Goal: Task Accomplishment & Management: Complete application form

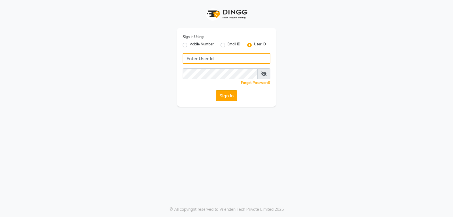
type input "mistsalon"
click at [225, 95] on button "Sign In" at bounding box center [227, 95] width 22 height 11
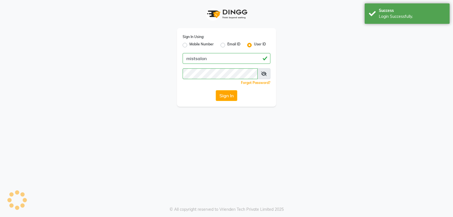
select select "5227"
select select "service"
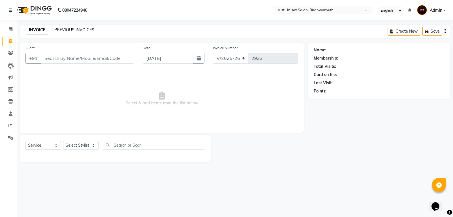
drag, startPoint x: 81, startPoint y: 28, endPoint x: 24, endPoint y: 20, distance: 58.2
click at [81, 28] on link "PREVIOUS INVOICES" at bounding box center [74, 29] width 40 height 5
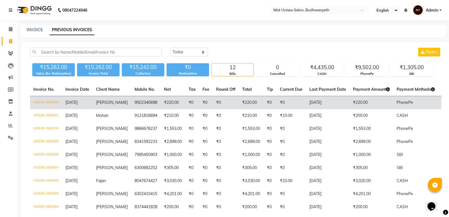
click at [176, 101] on td "₹220.00" at bounding box center [173, 102] width 25 height 13
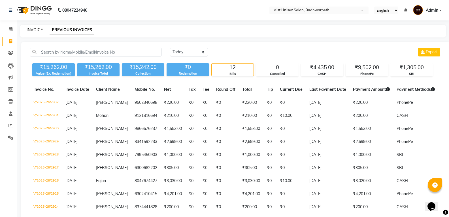
click at [36, 29] on link "INVOICE" at bounding box center [35, 29] width 16 height 5
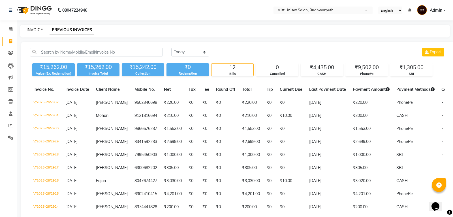
select select "service"
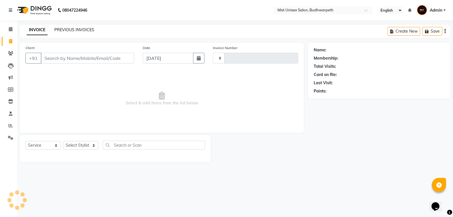
type input "2933"
select select "5227"
click at [65, 28] on link "PREVIOUS INVOICES" at bounding box center [74, 29] width 40 height 5
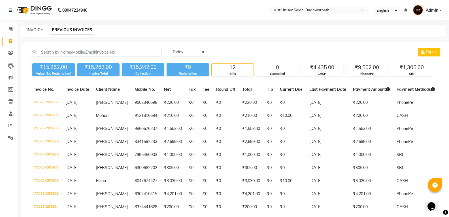
click at [38, 30] on link "INVOICE" at bounding box center [35, 29] width 16 height 5
select select "service"
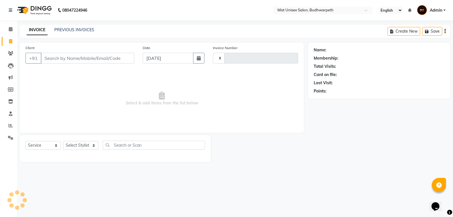
type input "2933"
select select "5227"
click at [56, 59] on input "Client" at bounding box center [88, 58] width 94 height 11
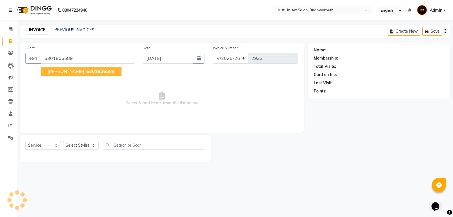
type input "6301806589"
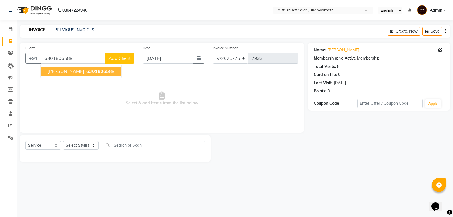
click at [87, 72] on span "63018065" at bounding box center [97, 71] width 23 height 6
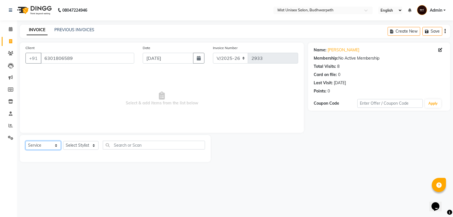
click at [54, 147] on select "Select Service Product Membership Package Voucher Prepaid Gift Card" at bounding box center [43, 145] width 35 height 9
select select "product"
click at [26, 141] on select "Select Service Product Membership Package Voucher Prepaid Gift Card" at bounding box center [43, 145] width 35 height 9
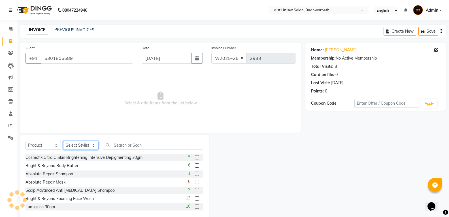
click at [68, 144] on select "Select Stylist Abhi Ram [PERSON_NAME] [PERSON_NAME] Lakshmi Madhu [PERSON_NAME]…" at bounding box center [80, 145] width 35 height 9
select select "35495"
click at [63, 141] on select "Select Stylist Abhi Ram [PERSON_NAME] [PERSON_NAME] Lakshmi Madhu [PERSON_NAME]…" at bounding box center [80, 145] width 35 height 9
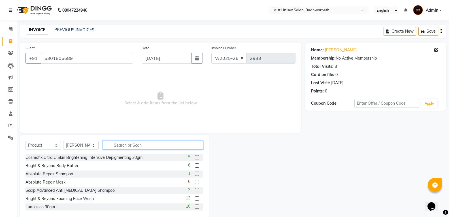
click at [120, 146] on input "text" at bounding box center [153, 145] width 100 height 9
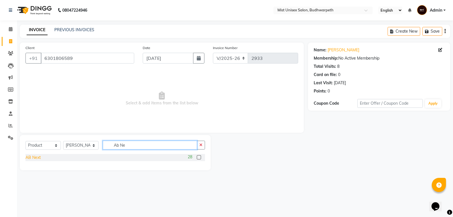
type input "Ab Ne"
click at [33, 157] on div "AB Next" at bounding box center [33, 157] width 15 height 6
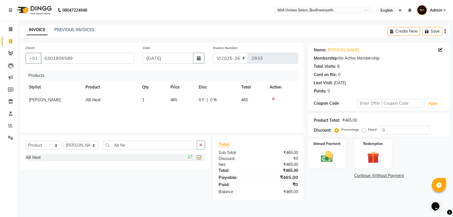
checkbox input "false"
click at [198, 145] on button "button" at bounding box center [201, 145] width 8 height 9
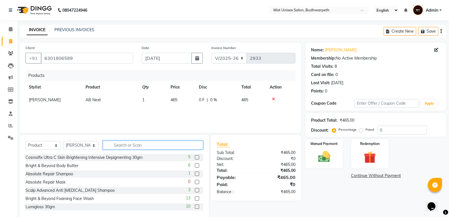
click at [163, 147] on input "text" at bounding box center [153, 145] width 100 height 9
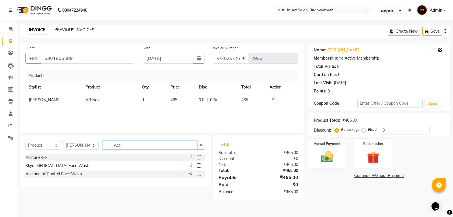
type input "Acc"
click at [79, 29] on link "PREVIOUS INVOICES" at bounding box center [74, 29] width 40 height 5
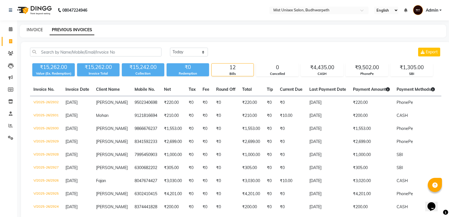
click at [34, 28] on link "INVOICE" at bounding box center [35, 29] width 16 height 5
select select "service"
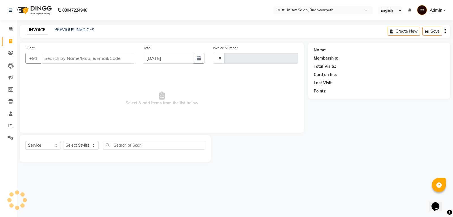
type input "2933"
select select "5227"
click at [47, 56] on input "Client" at bounding box center [88, 58] width 94 height 11
type input "7382686761"
click at [113, 60] on span "Add Client" at bounding box center [120, 58] width 22 height 6
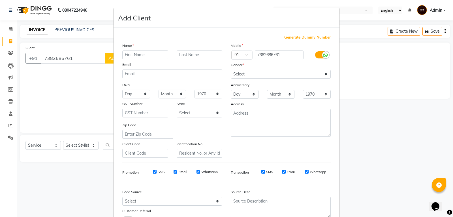
click at [128, 55] on input "text" at bounding box center [145, 54] width 46 height 9
type input "Narendra"
click at [242, 73] on select "Select [DEMOGRAPHIC_DATA] [DEMOGRAPHIC_DATA] Other Prefer Not To Say" at bounding box center [281, 74] width 100 height 9
select select "[DEMOGRAPHIC_DATA]"
click at [231, 70] on select "Select [DEMOGRAPHIC_DATA] [DEMOGRAPHIC_DATA] Other Prefer Not To Say" at bounding box center [281, 74] width 100 height 9
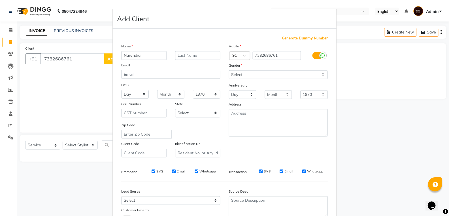
scroll to position [45, 0]
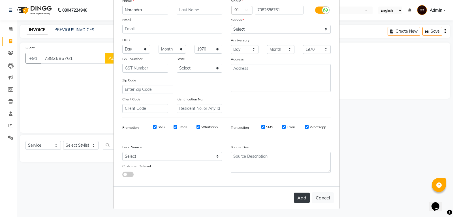
click at [298, 198] on button "Add" at bounding box center [302, 197] width 16 height 10
select select
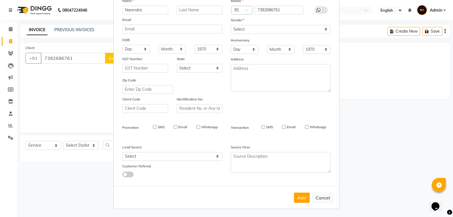
select select
checkbox input "false"
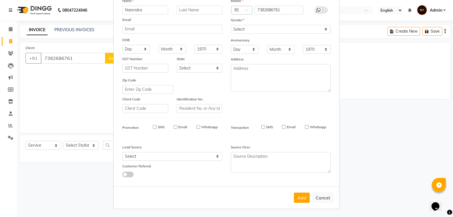
checkbox input "false"
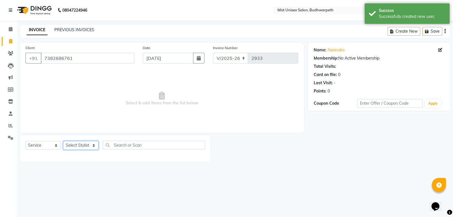
click at [84, 143] on select "Select Stylist Abhi Ram [PERSON_NAME] [PERSON_NAME] Lakshmi Madhu [PERSON_NAME]…" at bounding box center [80, 145] width 35 height 9
select select "77111"
click at [63, 141] on select "Select Stylist Abhi Ram [PERSON_NAME] [PERSON_NAME] Lakshmi Madhu [PERSON_NAME]…" at bounding box center [80, 145] width 35 height 9
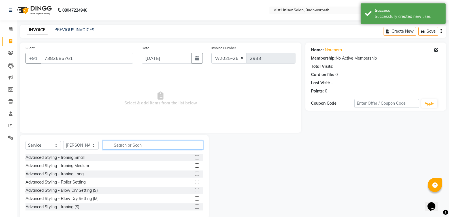
click at [114, 144] on input "text" at bounding box center [153, 145] width 100 height 9
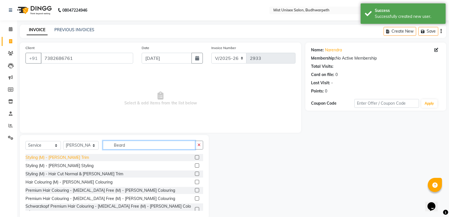
type input "Beard"
click at [56, 157] on div "Styling (M) - [PERSON_NAME] Trim" at bounding box center [57, 157] width 63 height 6
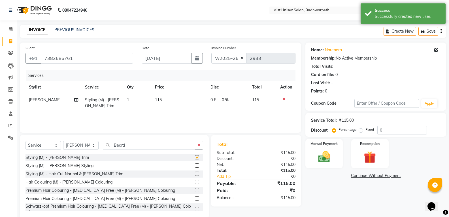
checkbox input "false"
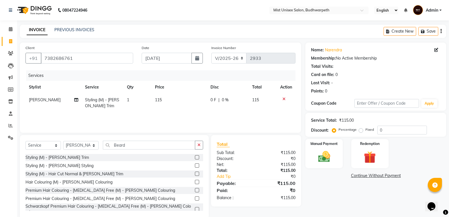
click at [162, 99] on td "115" at bounding box center [180, 103] width 56 height 19
select select "77111"
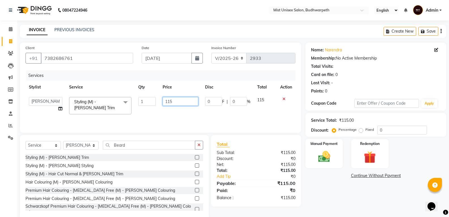
click at [175, 101] on input "115" at bounding box center [180, 101] width 35 height 9
type input "130"
click at [163, 122] on div "Services Stylist Service Qty Price Disc Total Action Abhi Ram [PERSON_NAME] [PE…" at bounding box center [161, 98] width 270 height 57
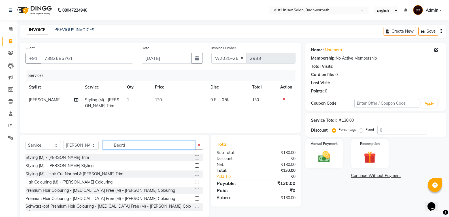
click at [188, 145] on input "Beard" at bounding box center [149, 145] width 92 height 9
click at [201, 142] on button "button" at bounding box center [199, 145] width 8 height 9
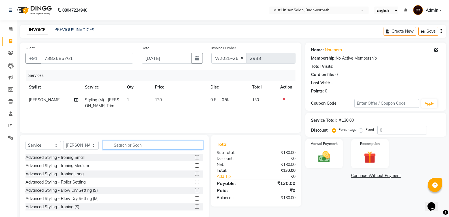
click at [157, 146] on input "text" at bounding box center [153, 145] width 100 height 9
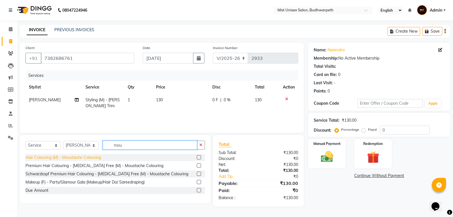
type input "mou"
click at [93, 159] on div "Hair Colouring (M) - Moustache Colouring" at bounding box center [63, 157] width 75 height 6
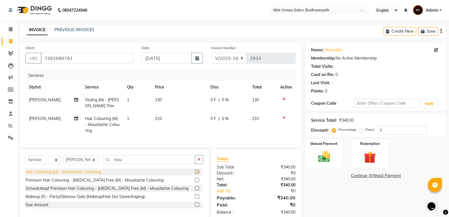
checkbox input "false"
click at [167, 122] on td "210" at bounding box center [180, 124] width 56 height 25
select select "77111"
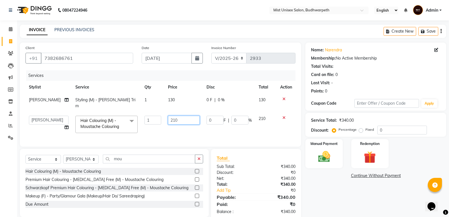
click at [172, 116] on input "210" at bounding box center [184, 120] width 32 height 9
type input "230"
click at [188, 130] on td "230" at bounding box center [184, 124] width 39 height 24
select select "77111"
click at [202, 158] on button "button" at bounding box center [199, 158] width 8 height 9
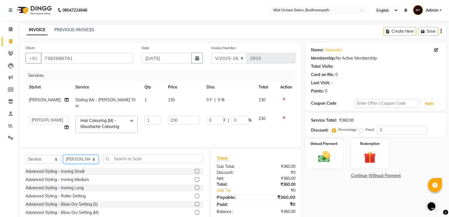
click at [92, 156] on select "Select Stylist Abhi Ram [PERSON_NAME] [PERSON_NAME] Lakshmi Madhu [PERSON_NAME]…" at bounding box center [80, 159] width 35 height 9
select select "49864"
click at [63, 155] on select "Select Stylist Abhi Ram [PERSON_NAME] [PERSON_NAME] Lakshmi Madhu [PERSON_NAME]…" at bounding box center [80, 159] width 35 height 9
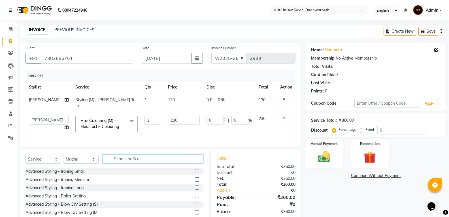
click at [122, 154] on input "text" at bounding box center [153, 158] width 100 height 9
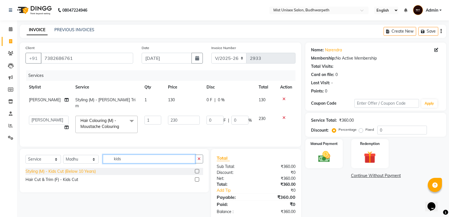
type input "kids"
click at [94, 170] on div "Styling (M) - Kids Cut (Below 10 Years)" at bounding box center [61, 171] width 70 height 6
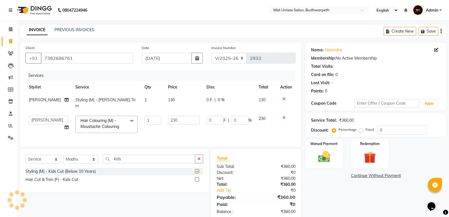
checkbox input "false"
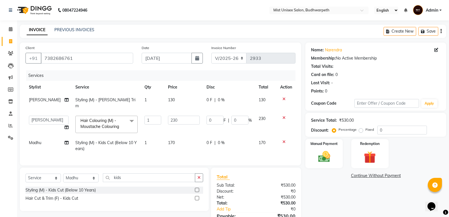
click at [173, 137] on td "170" at bounding box center [184, 145] width 39 height 19
select select "49864"
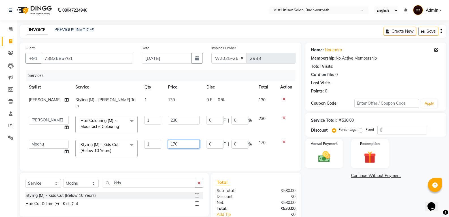
click at [172, 140] on input "170" at bounding box center [184, 144] width 32 height 9
type input "180"
click at [178, 148] on td "180" at bounding box center [184, 148] width 39 height 24
select select "49864"
click at [198, 179] on button "button" at bounding box center [199, 183] width 8 height 9
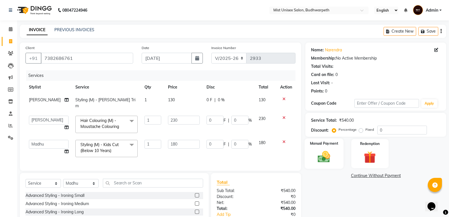
click at [332, 158] on img at bounding box center [324, 156] width 20 height 14
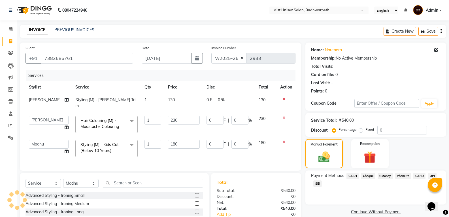
click at [351, 174] on span "CASH" at bounding box center [353, 176] width 12 height 7
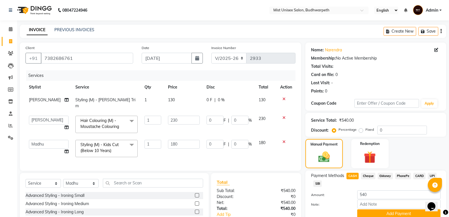
scroll to position [46, 0]
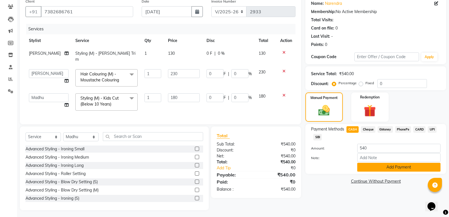
click at [393, 170] on button "Add Payment" at bounding box center [398, 167] width 83 height 9
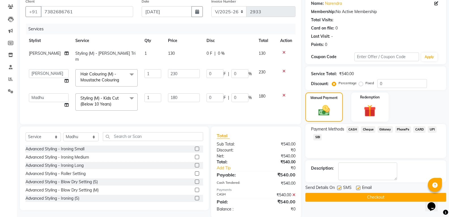
scroll to position [54, 0]
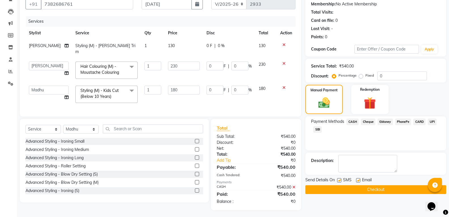
drag, startPoint x: 453, startPoint y: 185, endPoint x: 12, endPoint y: 12, distance: 474.5
click at [383, 192] on button "Checkout" at bounding box center [375, 189] width 141 height 9
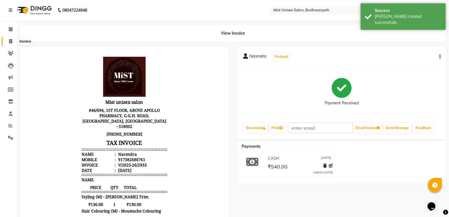
click at [9, 42] on icon at bounding box center [10, 41] width 3 height 4
select select "5227"
select select "service"
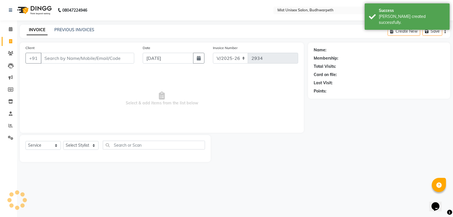
click at [58, 58] on input "Client" at bounding box center [88, 58] width 94 height 11
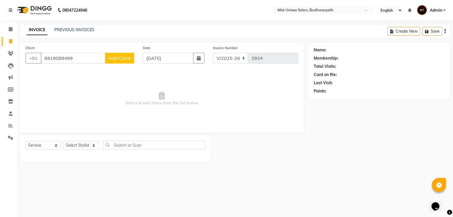
type input "8919089499"
click at [121, 60] on span "Add Client" at bounding box center [120, 58] width 22 height 6
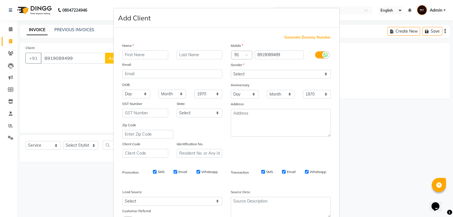
click at [130, 56] on input "text" at bounding box center [145, 54] width 46 height 9
type input "[PERSON_NAME]"
click at [250, 73] on select "Select [DEMOGRAPHIC_DATA] [DEMOGRAPHIC_DATA] Other Prefer Not To Say" at bounding box center [281, 74] width 100 height 9
select select "[DEMOGRAPHIC_DATA]"
click at [231, 70] on select "Select [DEMOGRAPHIC_DATA] [DEMOGRAPHIC_DATA] Other Prefer Not To Say" at bounding box center [281, 74] width 100 height 9
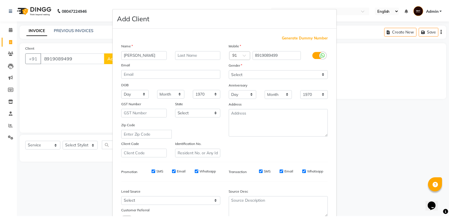
scroll to position [45, 0]
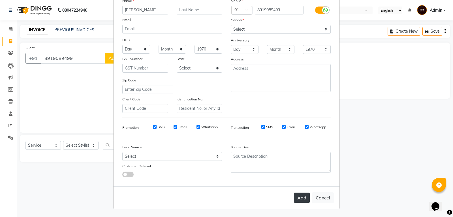
click at [300, 202] on button "Add" at bounding box center [302, 197] width 16 height 10
select select
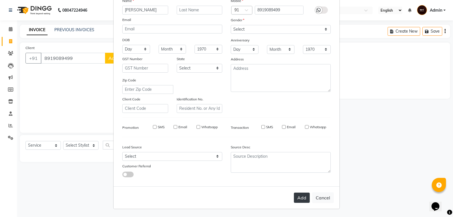
select select
checkbox input "false"
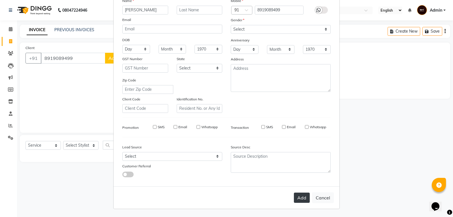
checkbox input "false"
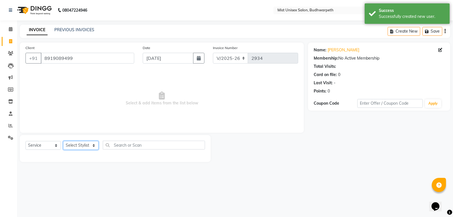
click at [77, 144] on select "Select Stylist Abhi Ram [PERSON_NAME] [PERSON_NAME] Lakshmi Madhu [PERSON_NAME]…" at bounding box center [80, 145] width 35 height 9
select select "67596"
click at [63, 141] on select "Select Stylist Abhi Ram [PERSON_NAME] [PERSON_NAME] Lakshmi Madhu [PERSON_NAME]…" at bounding box center [80, 145] width 35 height 9
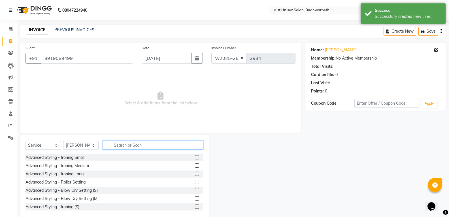
click at [113, 143] on input "text" at bounding box center [153, 145] width 100 height 9
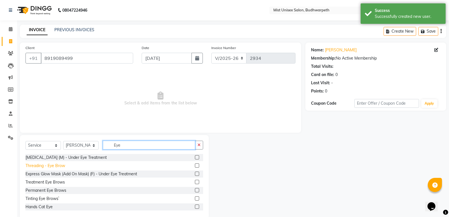
type input "Eye"
click at [64, 168] on div "Threading - Eye Brow" at bounding box center [46, 166] width 40 height 6
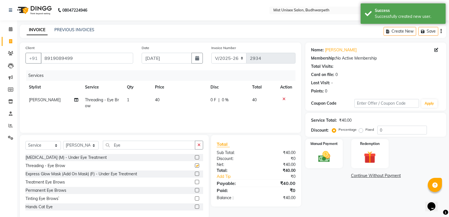
checkbox input "false"
click at [201, 143] on button "button" at bounding box center [199, 145] width 8 height 9
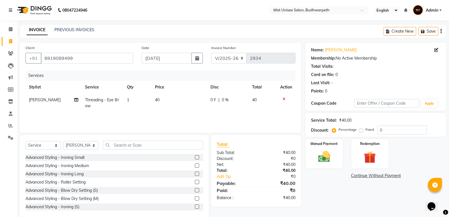
click at [39, 101] on span "[PERSON_NAME]" at bounding box center [45, 99] width 32 height 5
select select "67596"
click at [39, 101] on select "Abhi Ram [PERSON_NAME] [PERSON_NAME] Lakshmi Madhu [PERSON_NAME] [PERSON_NAME] …" at bounding box center [45, 101] width 33 height 9
select select "35495"
click at [115, 103] on link "x" at bounding box center [115, 101] width 3 height 5
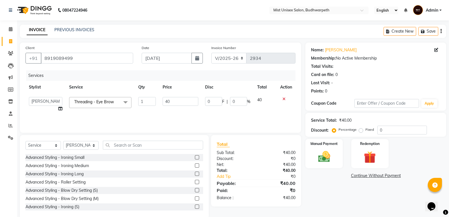
checkbox input "false"
type input "0"
click at [115, 103] on span "Select" at bounding box center [100, 102] width 62 height 10
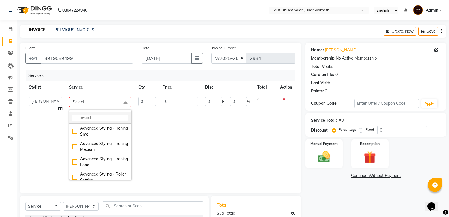
click at [80, 119] on input "multiselect-search" at bounding box center [100, 117] width 56 height 6
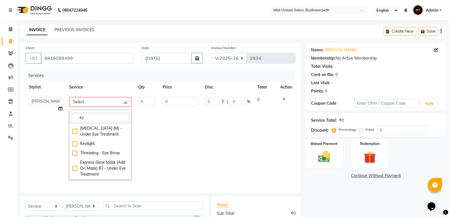
type input "e"
type input "Eye"
click at [169, 144] on td "0" at bounding box center [180, 139] width 42 height 90
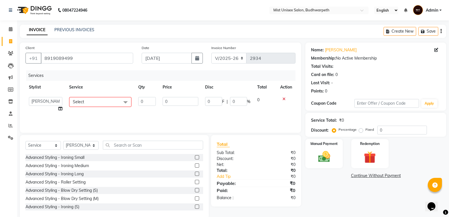
click at [119, 103] on span "Select" at bounding box center [100, 102] width 62 height 10
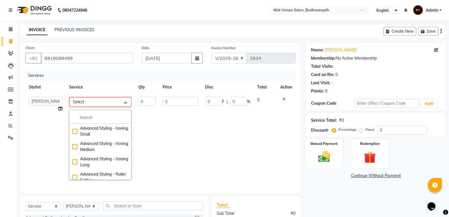
click at [120, 103] on span at bounding box center [125, 102] width 11 height 11
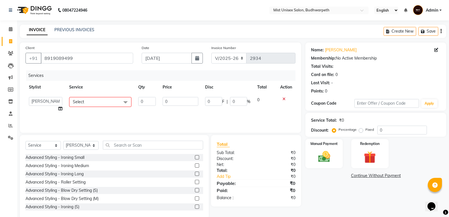
click at [99, 114] on td "Select Advanced Styling - Ironing Small Advanced Styling - Ironing Medium Advan…" at bounding box center [100, 105] width 69 height 22
click at [119, 143] on input "text" at bounding box center [153, 145] width 100 height 9
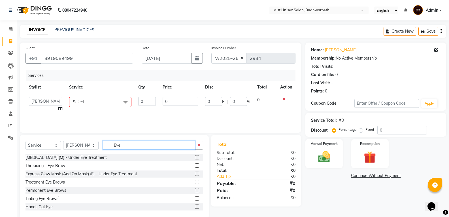
type input "Eye"
click at [91, 146] on select "Select Stylist Abhi Ram [PERSON_NAME] [PERSON_NAME] Lakshmi Madhu [PERSON_NAME]…" at bounding box center [80, 145] width 35 height 9
select select "35495"
click at [63, 141] on select "Select Stylist Abhi Ram [PERSON_NAME] [PERSON_NAME] Lakshmi Madhu [PERSON_NAME]…" at bounding box center [80, 145] width 35 height 9
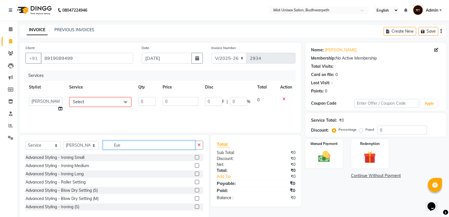
click at [126, 145] on input "Eye" at bounding box center [149, 145] width 92 height 9
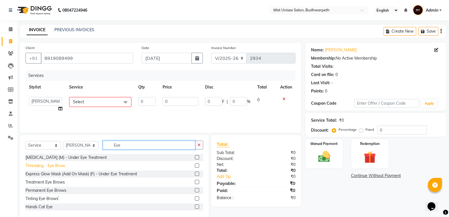
type input "Eye"
click at [62, 164] on div "Threading - Eye Brow" at bounding box center [46, 166] width 40 height 6
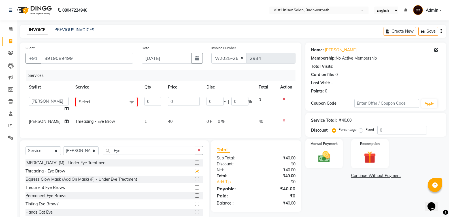
checkbox input "false"
click at [285, 98] on div at bounding box center [286, 99] width 12 height 4
click at [283, 98] on icon at bounding box center [284, 99] width 3 height 4
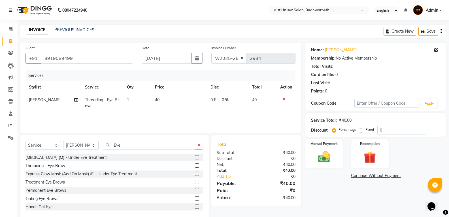
click at [136, 99] on td "1" at bounding box center [138, 103] width 28 height 19
select select "35495"
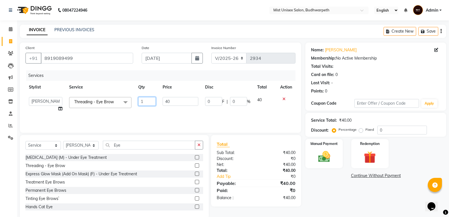
click at [148, 102] on input "1" at bounding box center [147, 101] width 18 height 9
type input "2"
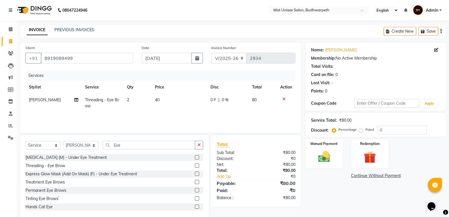
click at [172, 99] on td "40" at bounding box center [180, 103] width 56 height 19
select select "35495"
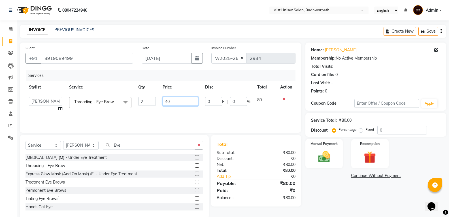
click at [172, 99] on input "40" at bounding box center [180, 101] width 35 height 9
type input "100"
click at [171, 116] on div "Services Stylist Service Qty Price Disc Total Action Abhi Ram [PERSON_NAME] [PE…" at bounding box center [161, 98] width 270 height 57
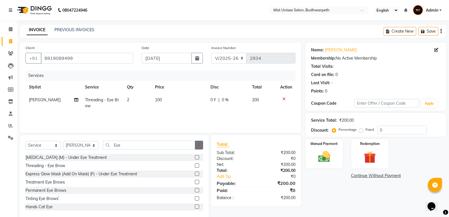
click at [201, 146] on icon "button" at bounding box center [199, 145] width 3 height 4
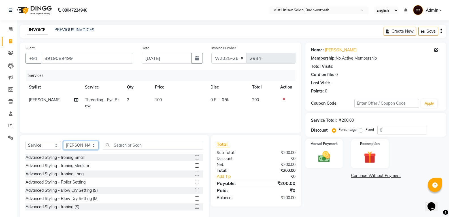
click at [91, 145] on select "Select Stylist Abhi Ram [PERSON_NAME] [PERSON_NAME] Lakshmi Madhu [PERSON_NAME]…" at bounding box center [80, 145] width 35 height 9
select select "70551"
click at [63, 141] on select "Select Stylist Abhi Ram [PERSON_NAME] [PERSON_NAME] Lakshmi Madhu [PERSON_NAME]…" at bounding box center [80, 145] width 35 height 9
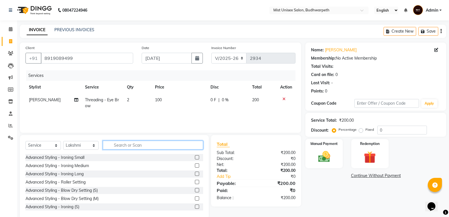
click at [132, 147] on input "text" at bounding box center [153, 145] width 100 height 9
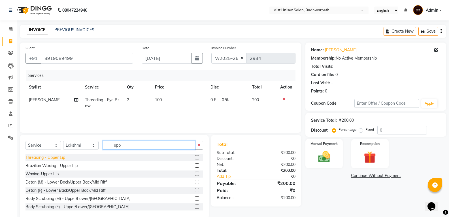
type input "upp"
click at [51, 156] on div "Threading - Upper Lip" at bounding box center [46, 157] width 40 height 6
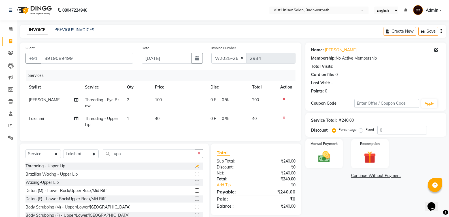
checkbox input "false"
click at [55, 185] on div "Waxing-Upper Lip" at bounding box center [42, 182] width 33 height 6
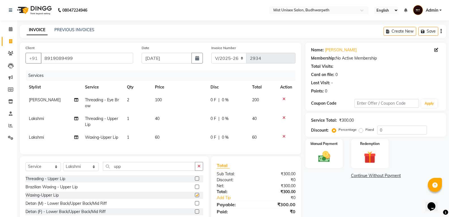
checkbox input "false"
click at [284, 118] on icon at bounding box center [284, 118] width 3 height 4
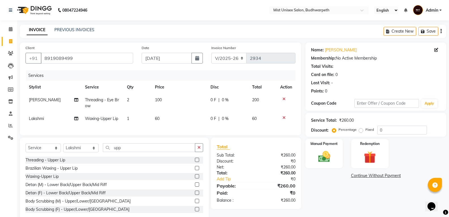
click at [155, 120] on span "60" at bounding box center [157, 118] width 5 height 5
select select "70551"
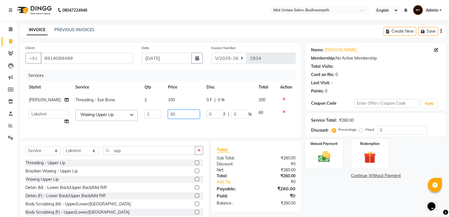
click at [173, 118] on input "60" at bounding box center [184, 114] width 32 height 9
type input "6"
type input "100"
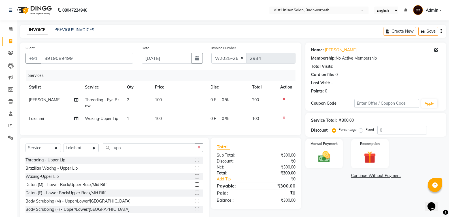
click at [179, 130] on div "Services Stylist Service Qty Price Disc Total Action [PERSON_NAME] Threading - …" at bounding box center [161, 99] width 270 height 59
click at [201, 150] on button "button" at bounding box center [199, 147] width 8 height 9
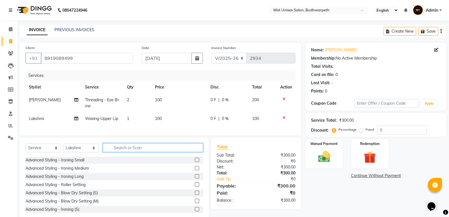
click at [148, 152] on input "text" at bounding box center [153, 147] width 100 height 9
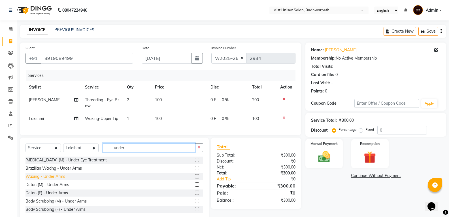
type input "under"
click at [63, 179] on div "Waxing - Under Arms" at bounding box center [46, 176] width 40 height 6
checkbox input "false"
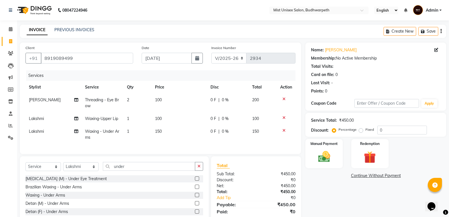
click at [161, 137] on td "150" at bounding box center [180, 134] width 56 height 19
select select "70551"
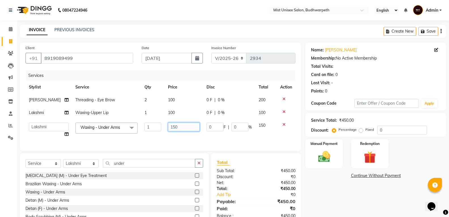
click at [171, 131] on input "150" at bounding box center [184, 126] width 32 height 9
type input "180"
drag, startPoint x: 165, startPoint y: 138, endPoint x: 167, endPoint y: 140, distance: 3.4
click at [166, 139] on td "180" at bounding box center [184, 130] width 39 height 22
select select "70551"
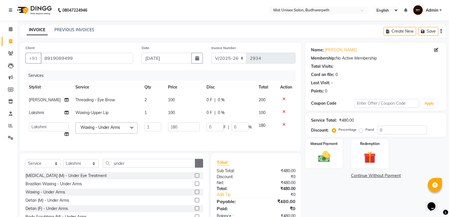
click at [201, 167] on button "button" at bounding box center [199, 163] width 8 height 9
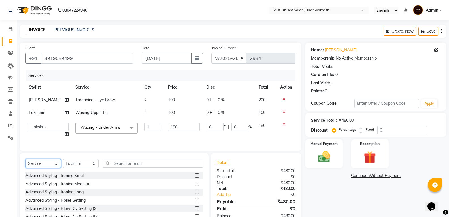
click at [51, 168] on select "Select Service Product Membership Package Voucher Prepaid Gift Card" at bounding box center [43, 163] width 35 height 9
select select "product"
click at [26, 168] on select "Select Service Product Membership Package Voucher Prepaid Gift Card" at bounding box center [43, 163] width 35 height 9
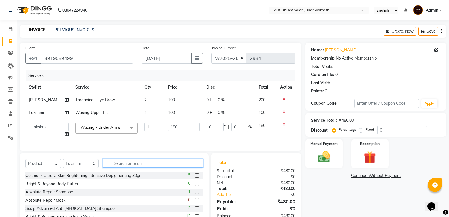
click at [121, 167] on input "text" at bounding box center [153, 163] width 100 height 9
click at [72, 168] on select "Select Stylist Abhi Ram [PERSON_NAME] [PERSON_NAME] Lakshmi Madhu [PERSON_NAME]…" at bounding box center [80, 163] width 35 height 9
select select "35495"
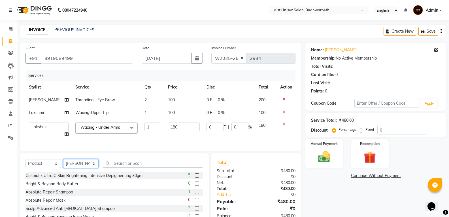
click at [63, 168] on select "Select Stylist Abhi Ram [PERSON_NAME] [PERSON_NAME] Lakshmi Madhu [PERSON_NAME]…" at bounding box center [80, 163] width 35 height 9
click at [126, 167] on input "text" at bounding box center [153, 163] width 100 height 9
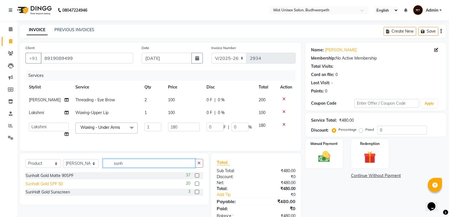
type input "sunh"
click at [54, 187] on div "Sunhalt Gold SPF 50" at bounding box center [44, 184] width 37 height 6
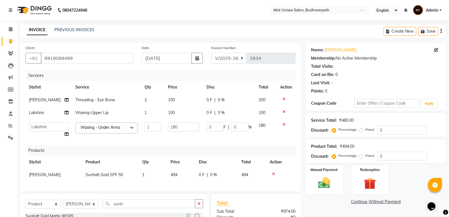
checkbox input "false"
click at [203, 208] on button "button" at bounding box center [199, 203] width 8 height 9
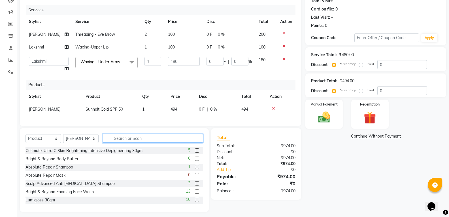
scroll to position [79, 0]
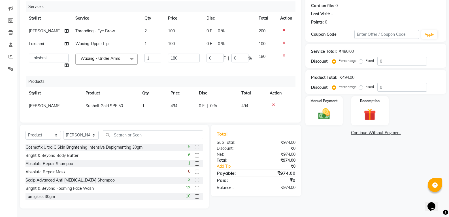
click at [172, 107] on td "494" at bounding box center [181, 105] width 28 height 13
select select "35495"
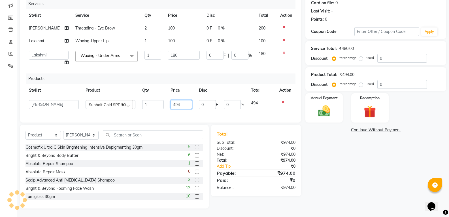
click at [181, 106] on input "494" at bounding box center [182, 104] width 22 height 9
type input "4"
type input "519"
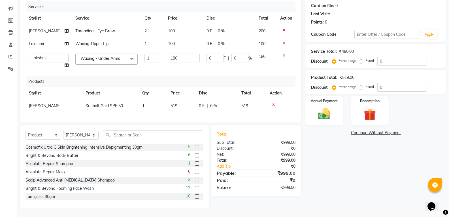
click at [182, 111] on div "Services Stylist Service Qty Price Disc Total Action [PERSON_NAME] Threading - …" at bounding box center [161, 58] width 270 height 115
click at [322, 107] on img at bounding box center [324, 114] width 20 height 14
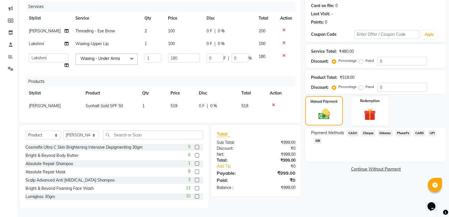
click at [317, 137] on span "SBI" at bounding box center [317, 140] width 9 height 7
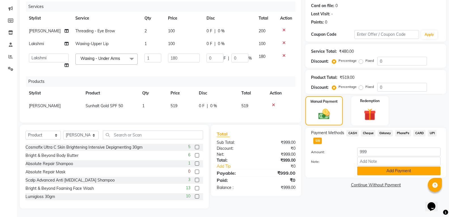
click at [368, 166] on button "Add Payment" at bounding box center [398, 170] width 83 height 9
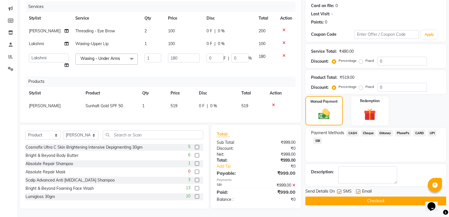
click at [383, 196] on button "Checkout" at bounding box center [375, 200] width 141 height 9
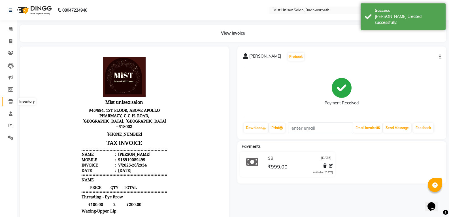
click at [12, 102] on icon at bounding box center [10, 101] width 5 height 4
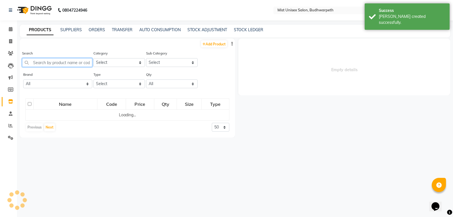
click at [43, 62] on input "text" at bounding box center [57, 62] width 70 height 9
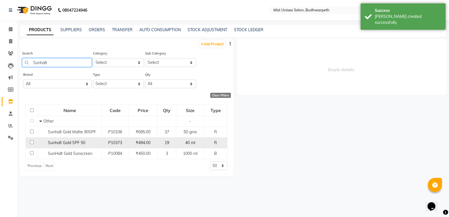
type input "Sunhalt"
click at [56, 140] on div "Sunhalt Gold SPF 50" at bounding box center [69, 143] width 61 height 6
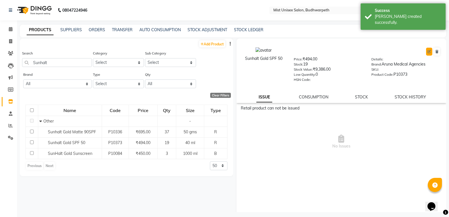
click at [426, 52] on button at bounding box center [429, 52] width 6 height 8
select select "R"
select select "true"
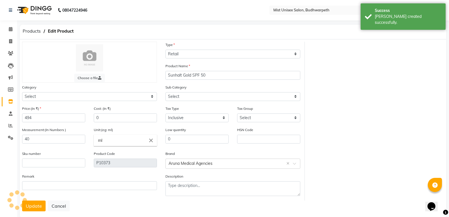
select select "765301000"
select select "765301002"
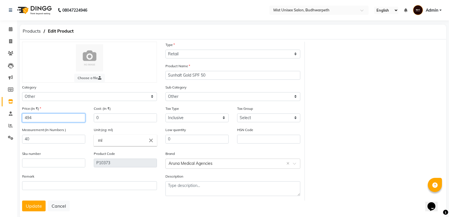
click at [44, 116] on input "494" at bounding box center [53, 117] width 63 height 9
type input "4"
type input "519"
click at [32, 206] on button "Update" at bounding box center [34, 205] width 24 height 11
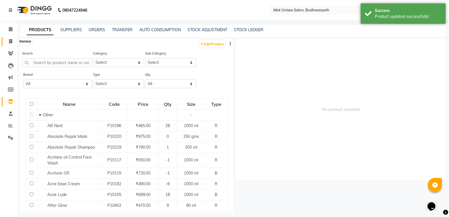
click at [7, 41] on span at bounding box center [11, 41] width 10 height 7
select select "service"
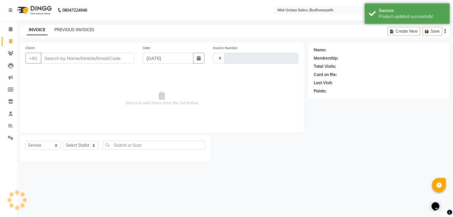
click at [59, 29] on link "PREVIOUS INVOICES" at bounding box center [74, 29] width 40 height 5
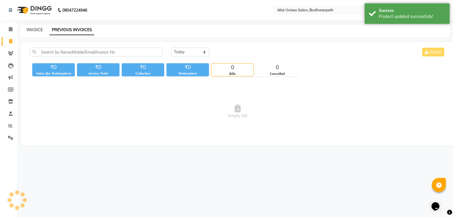
click at [38, 32] on link "INVOICE" at bounding box center [35, 29] width 16 height 5
select select "service"
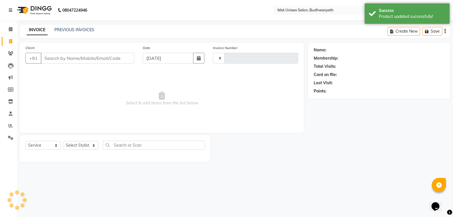
type input "2935"
select select "5227"
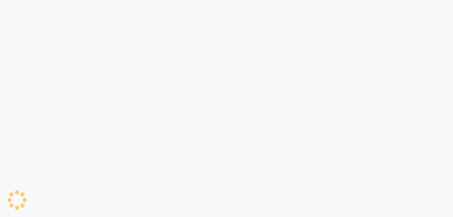
select select "service"
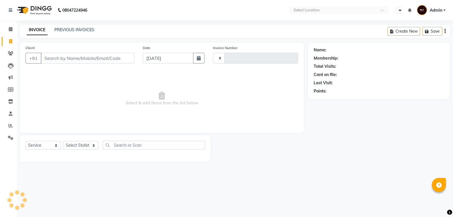
type input "2933"
select select "en"
select select "5227"
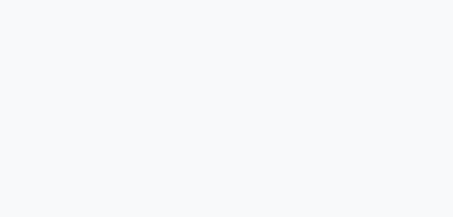
select select "5227"
select select "service"
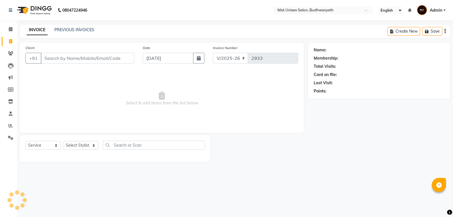
select select "5227"
select select "service"
select select "5227"
select select "service"
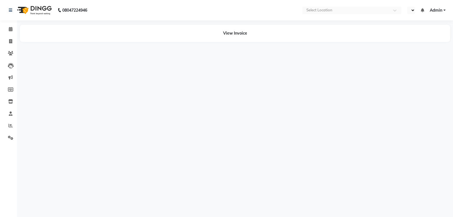
select select "en"
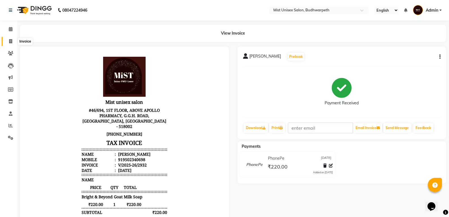
drag, startPoint x: 7, startPoint y: 39, endPoint x: 21, endPoint y: 40, distance: 13.6
click at [7, 39] on span at bounding box center [11, 41] width 10 height 7
select select "5227"
select select "service"
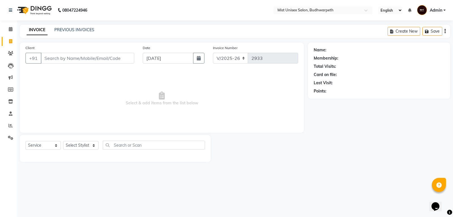
click at [61, 32] on div "PREVIOUS INVOICES" at bounding box center [74, 30] width 40 height 6
click at [67, 57] on input "Client" at bounding box center [88, 58] width 94 height 11
click at [87, 31] on link "PREVIOUS INVOICES" at bounding box center [74, 29] width 40 height 5
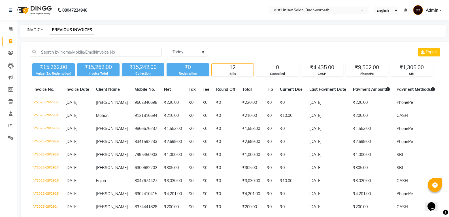
click at [38, 30] on link "INVOICE" at bounding box center [35, 29] width 16 height 5
select select "service"
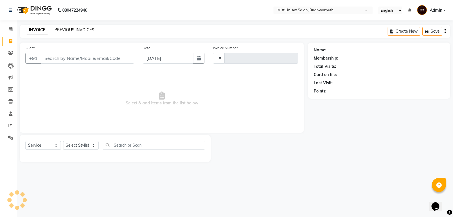
click at [61, 28] on link "PREVIOUS INVOICES" at bounding box center [74, 29] width 40 height 5
